Goal: Use online tool/utility: Utilize a website feature to perform a specific function

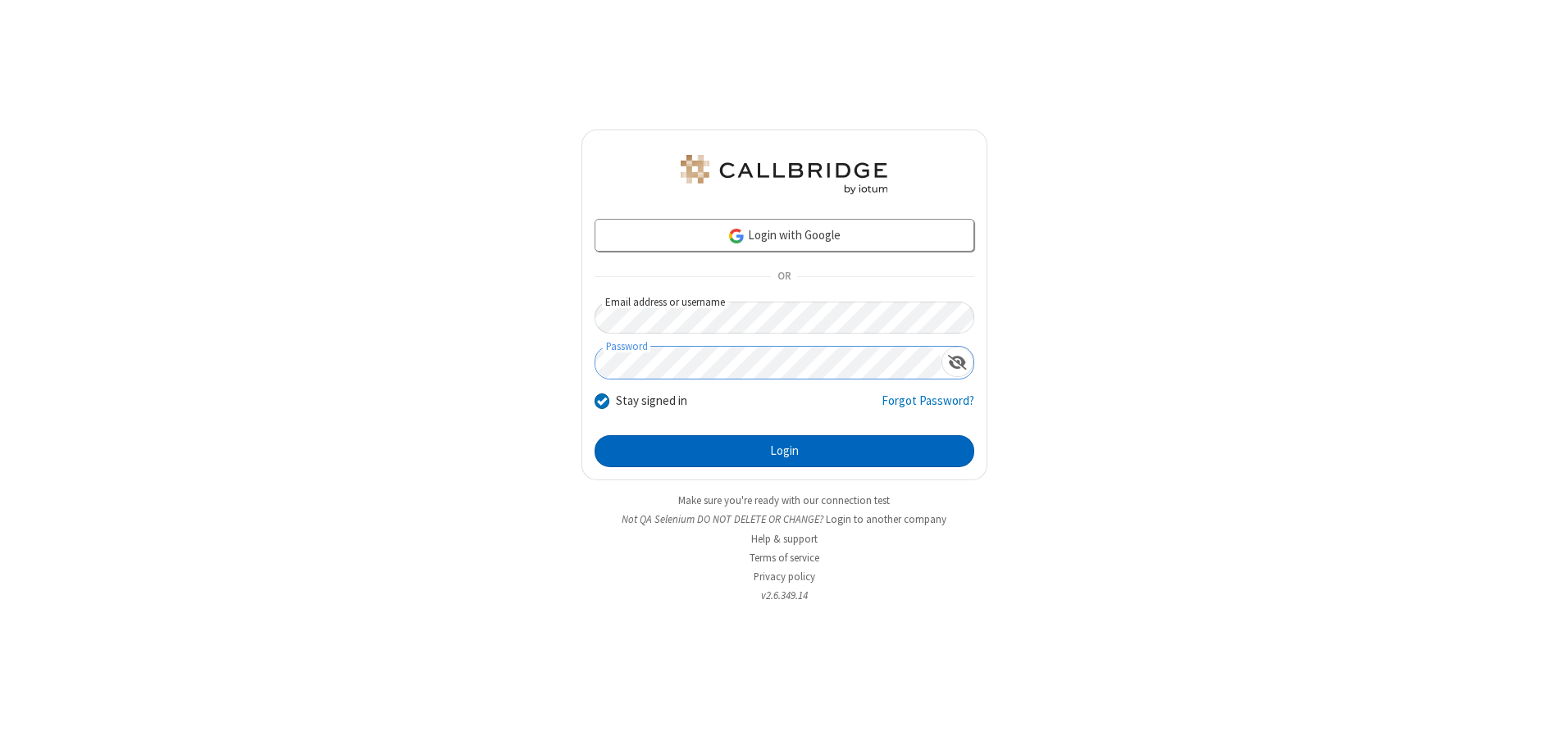
click at [784, 451] on button "Login" at bounding box center [784, 451] width 380 height 33
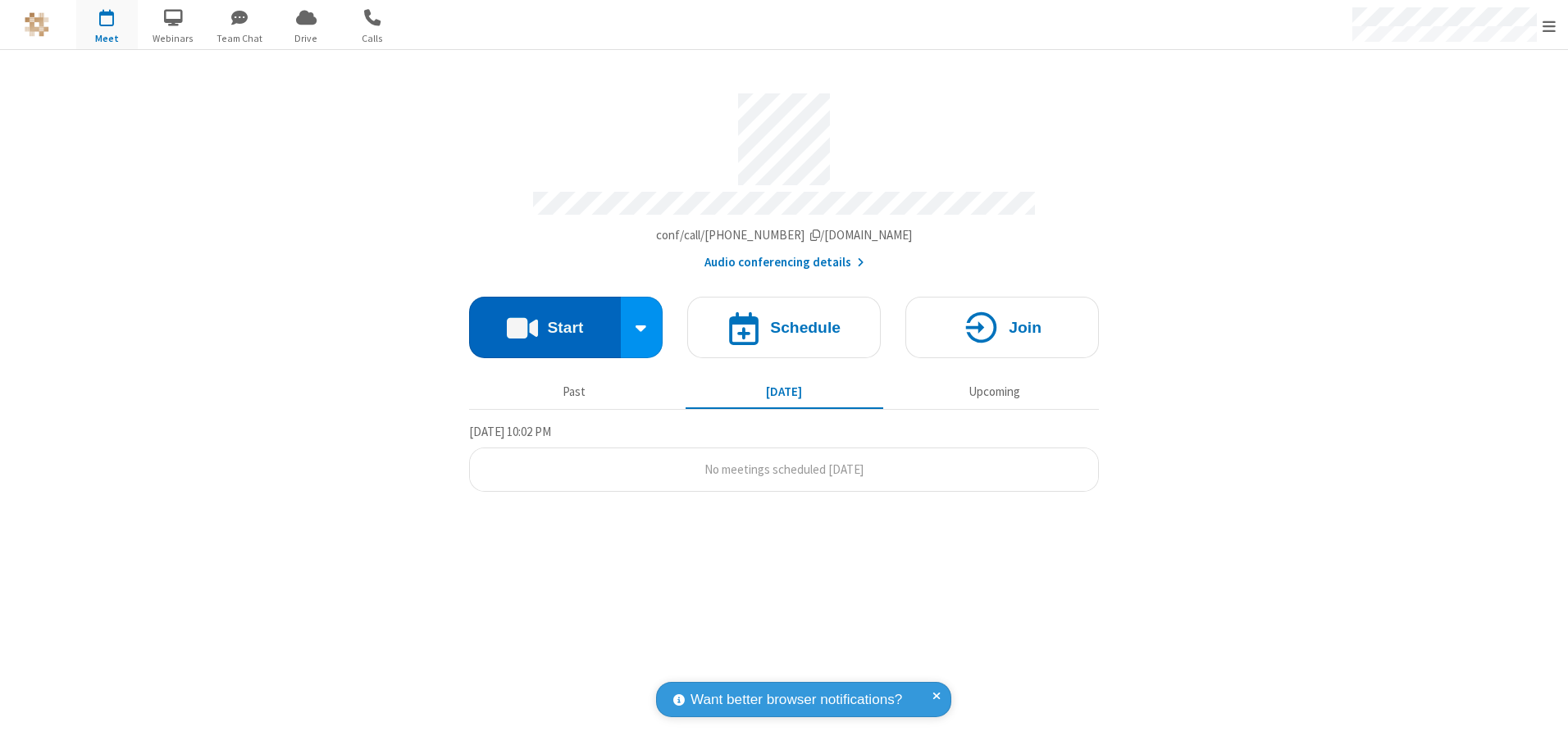
click at [544, 321] on button "Start" at bounding box center [544, 328] width 152 height 61
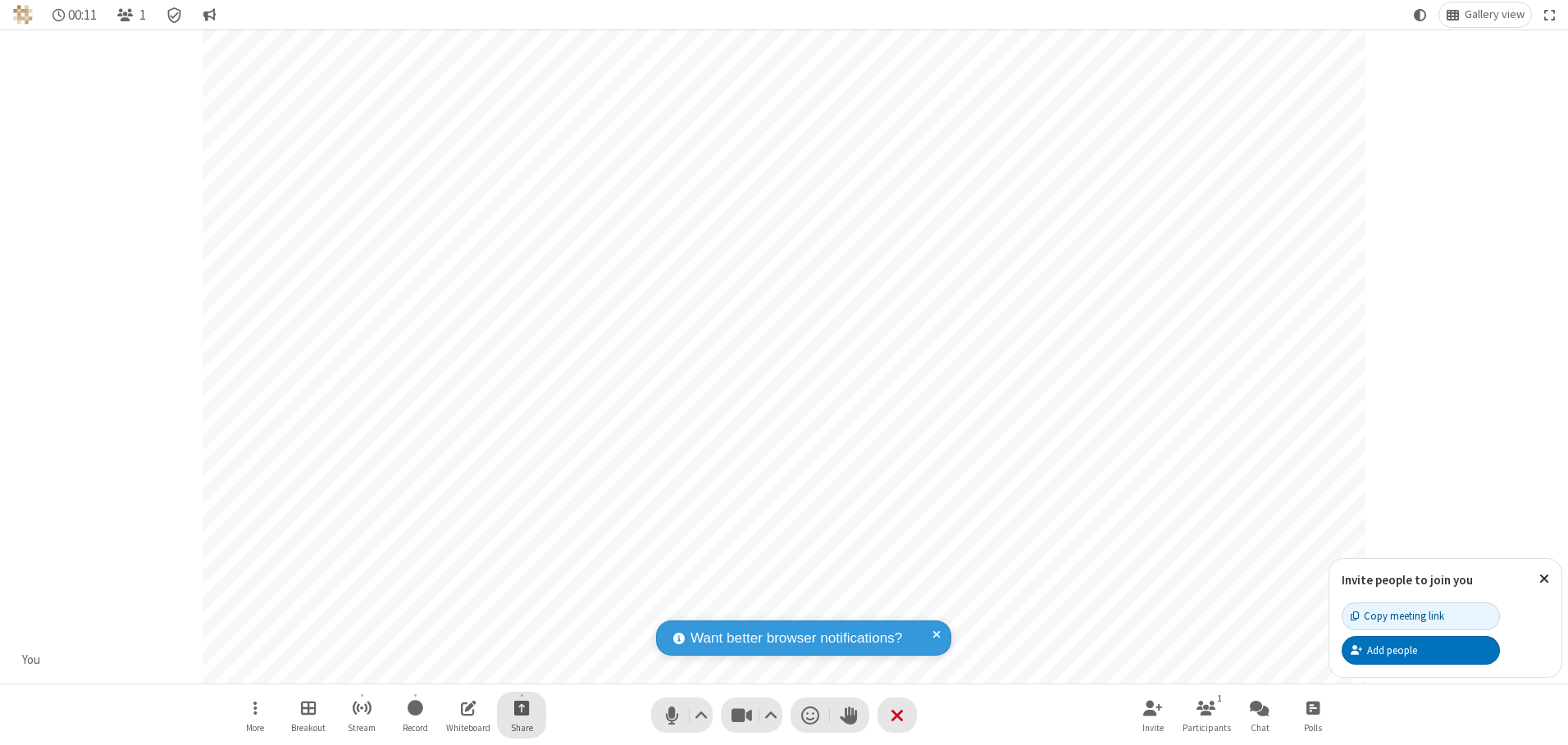
click at [522, 708] on span "Start sharing" at bounding box center [522, 708] width 16 height 20
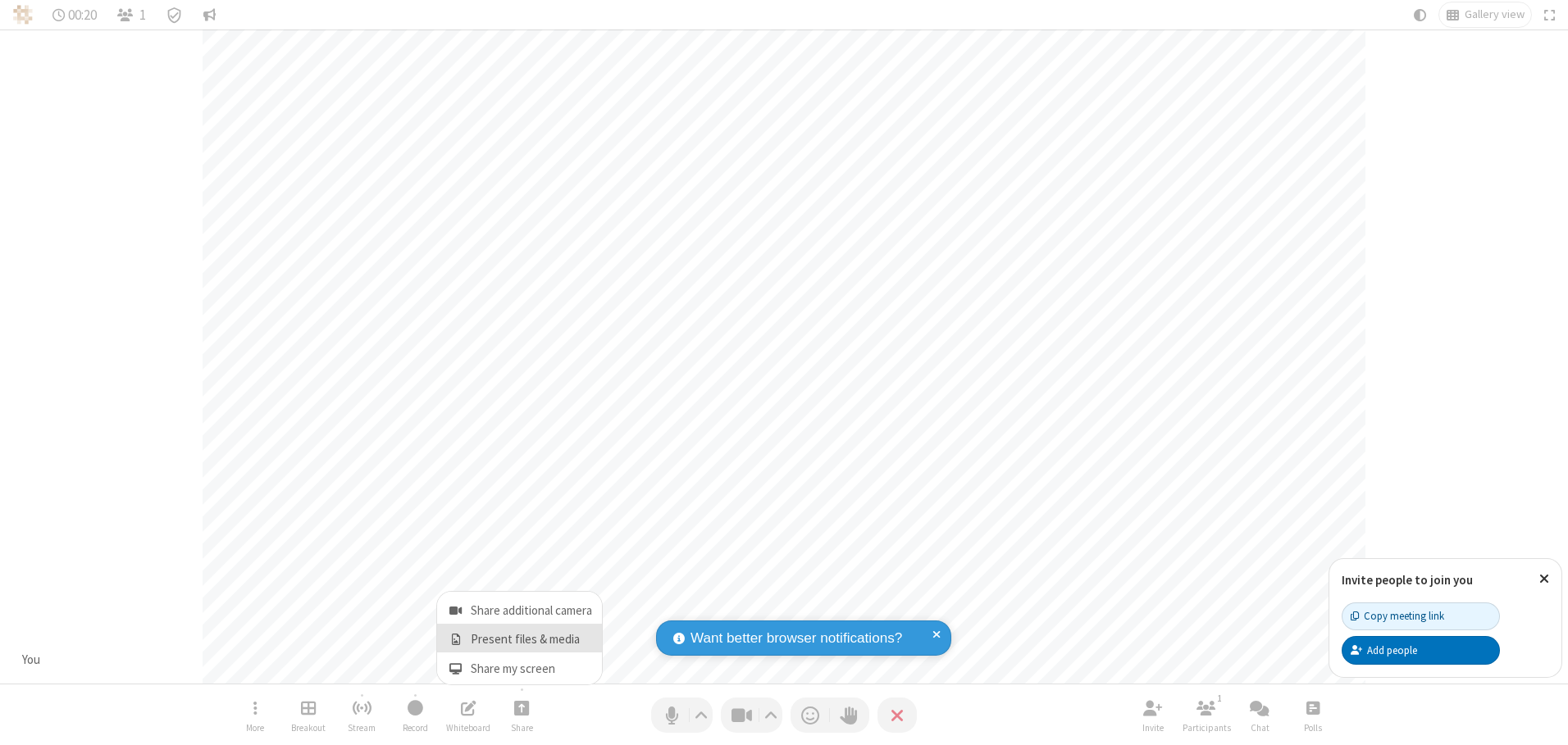
click at [455, 640] on span "Present files & media" at bounding box center [456, 639] width 19 height 14
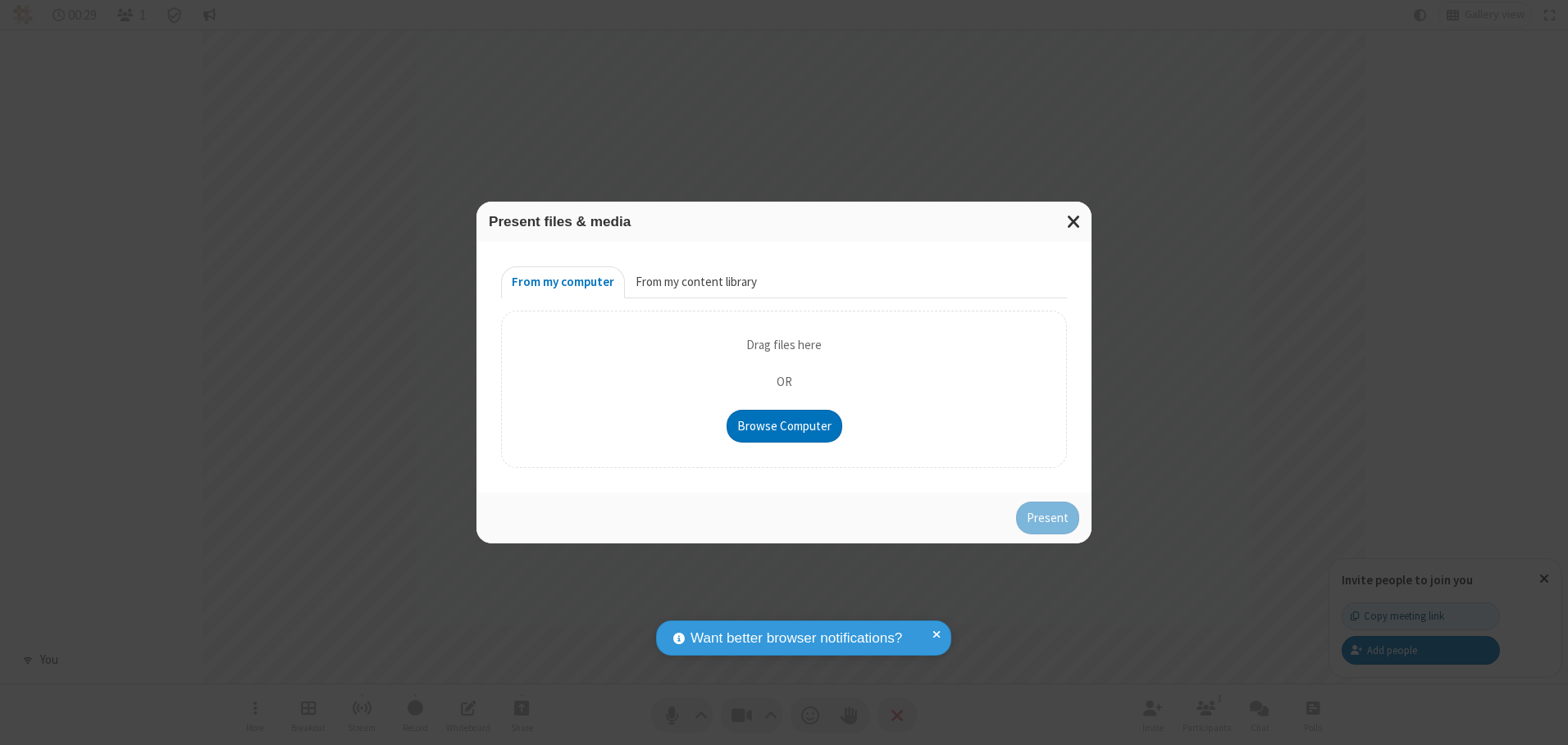
click at [694, 282] on button "From my content library" at bounding box center [696, 282] width 143 height 33
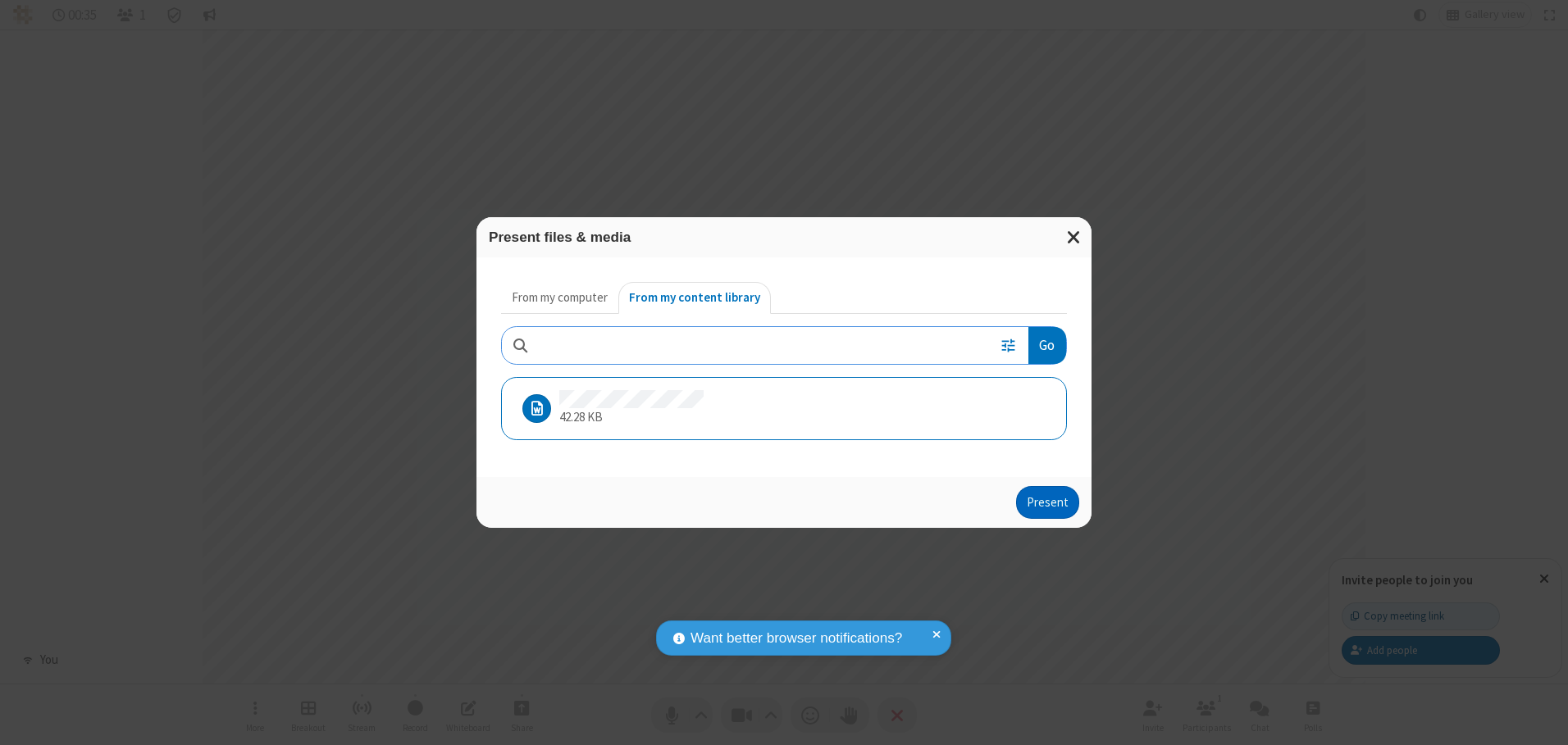
click at [1049, 502] on button "Present" at bounding box center [1048, 502] width 63 height 33
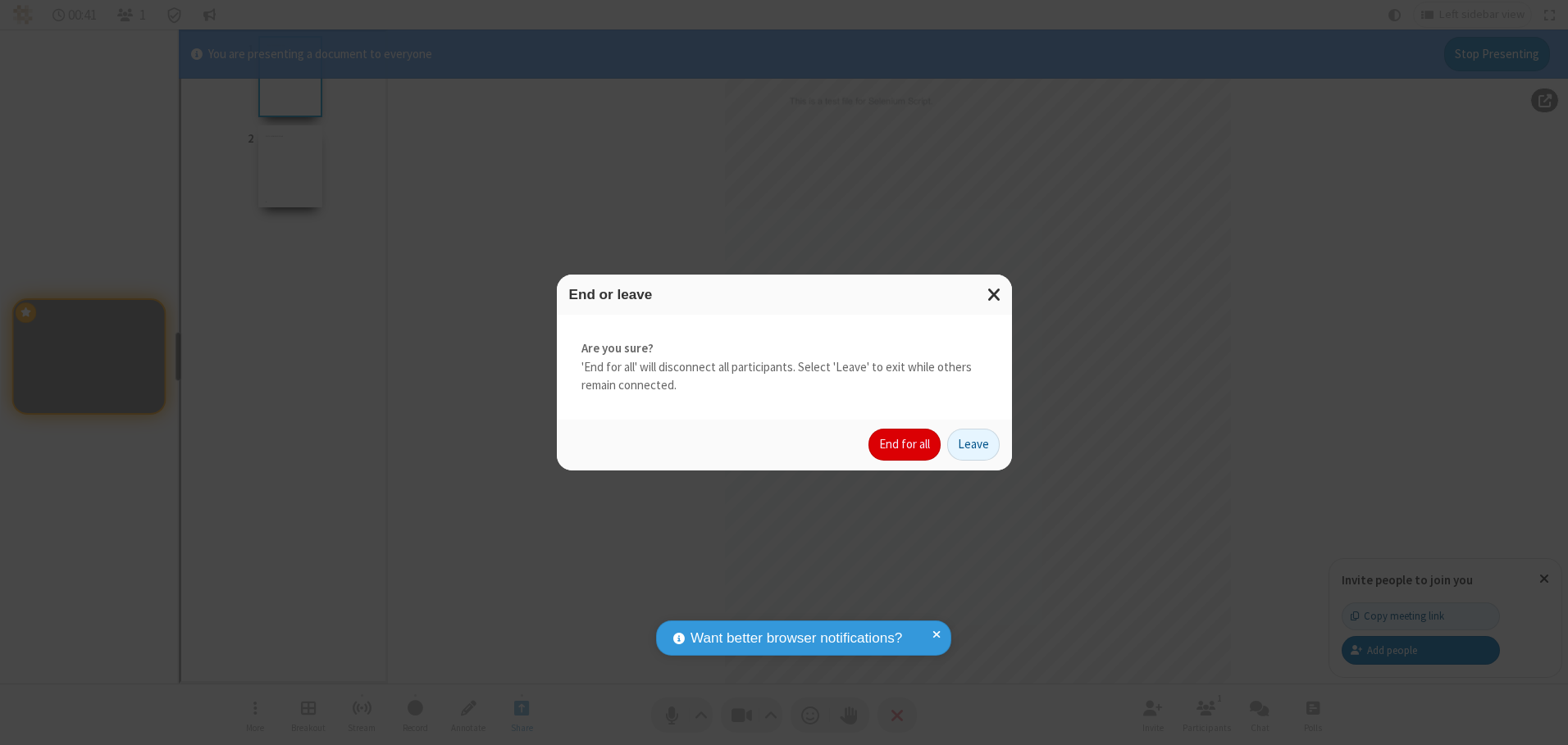
click at [906, 444] on button "End for all" at bounding box center [904, 444] width 72 height 33
